Goal: Task Accomplishment & Management: Use online tool/utility

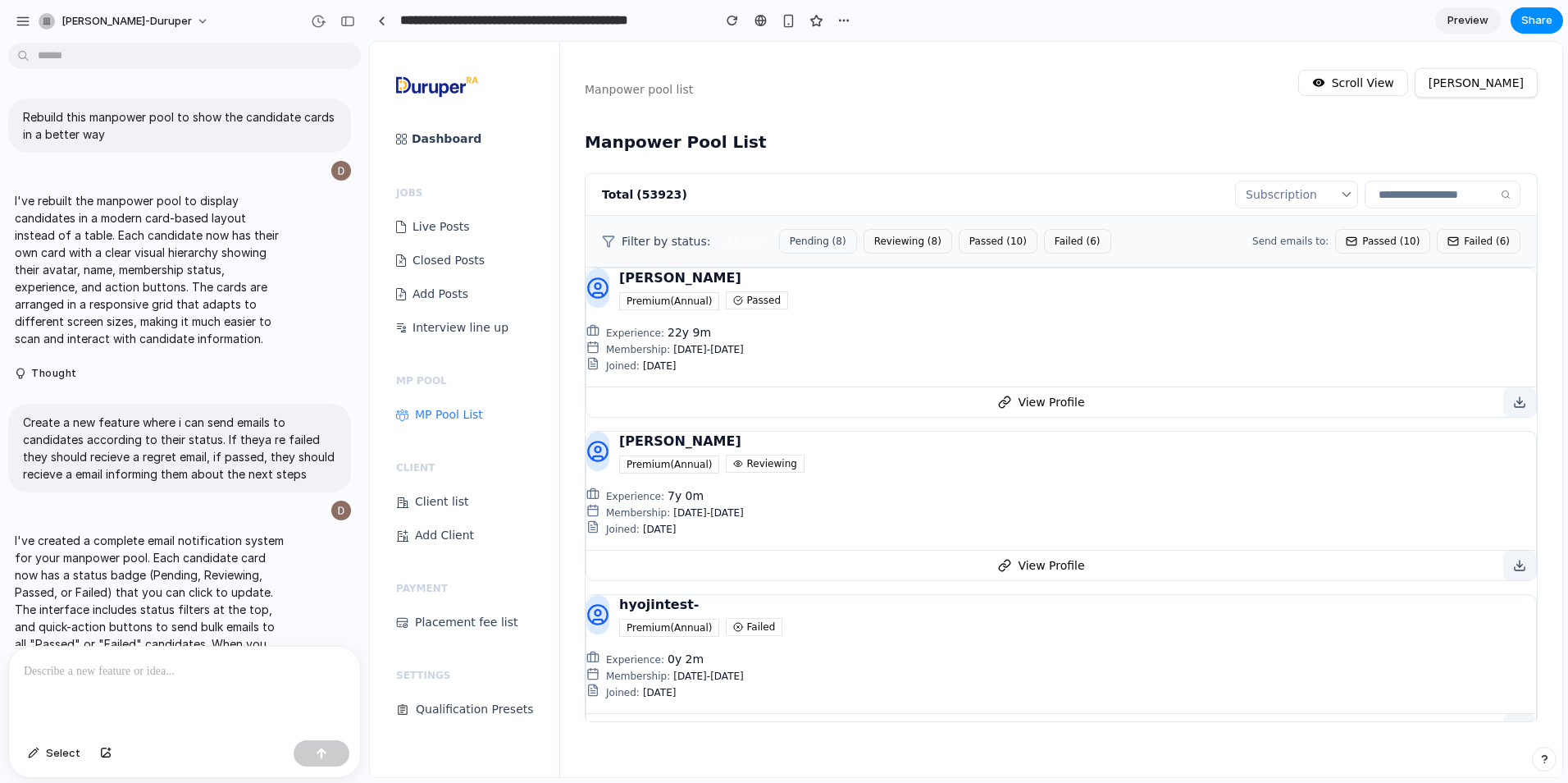
scroll to position [348, 0]
